Goal: Task Accomplishment & Management: Use online tool/utility

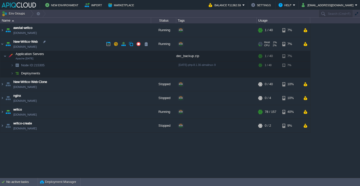
click at [70, 41] on td "New-Writco-Web [DOMAIN_NAME]" at bounding box center [75, 44] width 151 height 14
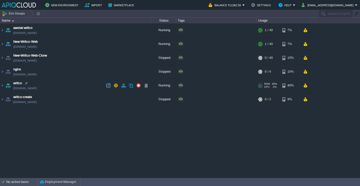
click at [74, 92] on td "writco [DOMAIN_NAME]" at bounding box center [75, 86] width 151 height 14
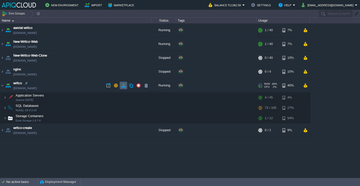
click at [125, 87] on button "button" at bounding box center [123, 85] width 5 height 5
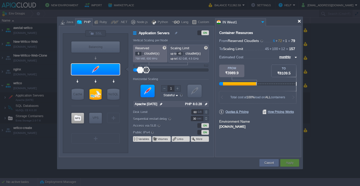
click at [299, 20] on div at bounding box center [300, 21] width 4 height 4
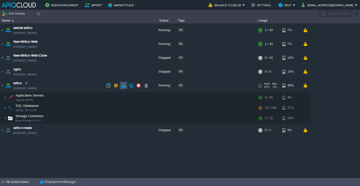
click at [121, 84] on button "button" at bounding box center [123, 85] width 5 height 5
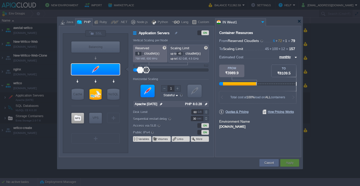
click at [143, 54] on div at bounding box center [143, 55] width 3 height 2
type input "4"
click at [144, 54] on div at bounding box center [143, 55] width 3 height 2
click at [257, 137] on div "Container Resources From Reserved Cloudlets 4 + 72 + 1 ... = 77 not added To Sc…" at bounding box center [258, 91] width 86 height 131
click at [294, 161] on button "Apply" at bounding box center [290, 163] width 8 height 5
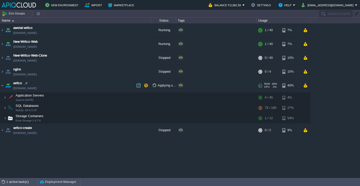
click at [95, 84] on td "writco [DOMAIN_NAME]" at bounding box center [75, 86] width 151 height 14
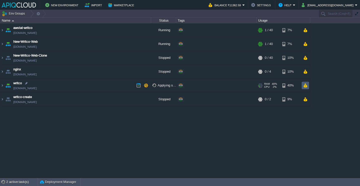
click at [303, 85] on td at bounding box center [305, 86] width 7 height 8
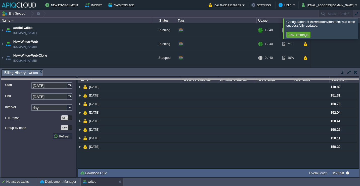
drag, startPoint x: 126, startPoint y: 71, endPoint x: 126, endPoint y: 110, distance: 38.5
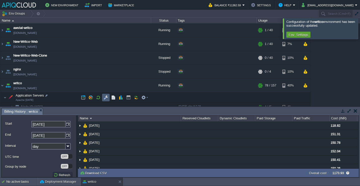
click at [105, 97] on button "button" at bounding box center [106, 97] width 5 height 5
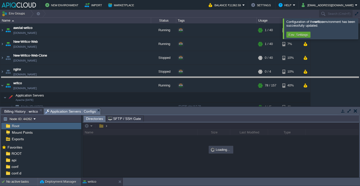
drag, startPoint x: 118, startPoint y: 112, endPoint x: 120, endPoint y: 81, distance: 31.8
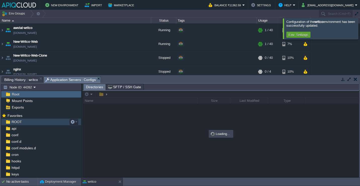
click at [49, 122] on div "ROOT" at bounding box center [41, 122] width 80 height 7
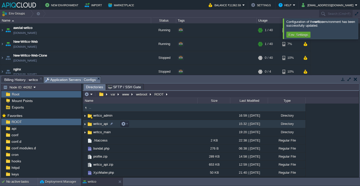
click at [148, 123] on td "writco_api" at bounding box center [140, 124] width 114 height 8
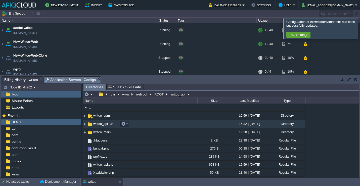
click at [148, 123] on td "writco_api" at bounding box center [140, 124] width 114 height 8
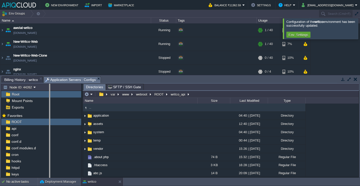
drag, startPoint x: 82, startPoint y: 91, endPoint x: 49, endPoint y: 90, distance: 33.0
click at [49, 90] on body "New Environment Import Marketplace Bonus ₹0.00 Upgrade Account Balance ₹11362.5…" at bounding box center [180, 93] width 360 height 186
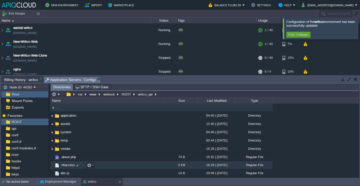
click at [117, 165] on td ".htaccess" at bounding box center [107, 165] width 114 height 8
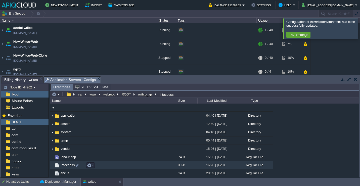
click at [117, 165] on td ".htaccess" at bounding box center [107, 165] width 114 height 8
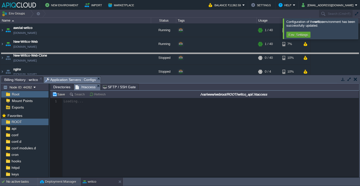
drag, startPoint x: 182, startPoint y: 78, endPoint x: 203, endPoint y: 55, distance: 31.2
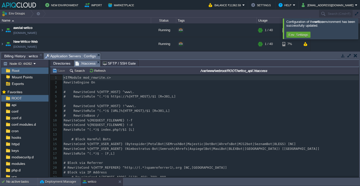
scroll to position [2, 0]
click at [360, 30] on div at bounding box center [366, 28] width 0 height 20
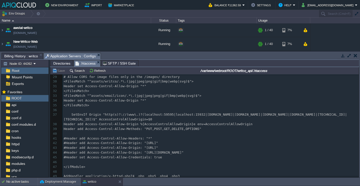
scroll to position [133, 0]
click at [212, 115] on div "51 1 <IfModule mod_rewrite.c> 2 RewriteEngine On 3 ​ 4 # RewriteCond %{HTTP_HOS…" at bounding box center [211, 65] width 296 height 247
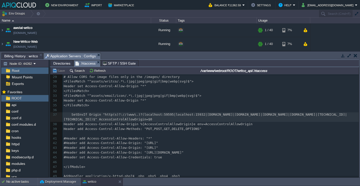
click at [212, 114] on div at bounding box center [211, 115] width 0 height 5
type textarea "1"
click at [60, 71] on button "Save" at bounding box center [59, 70] width 14 height 5
click at [217, 117] on div "xxxxxxxxxx 1 <IfModule mod_rewrite.c> 2 RewriteEngine On 3 ​ 4 # RewriteCond %{…" at bounding box center [211, 65] width 296 height 247
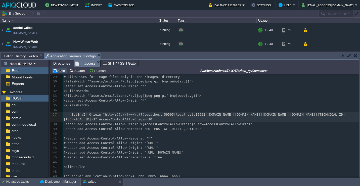
click at [62, 72] on button "Save" at bounding box center [59, 70] width 14 height 5
